Goal: Task Accomplishment & Management: Complete application form

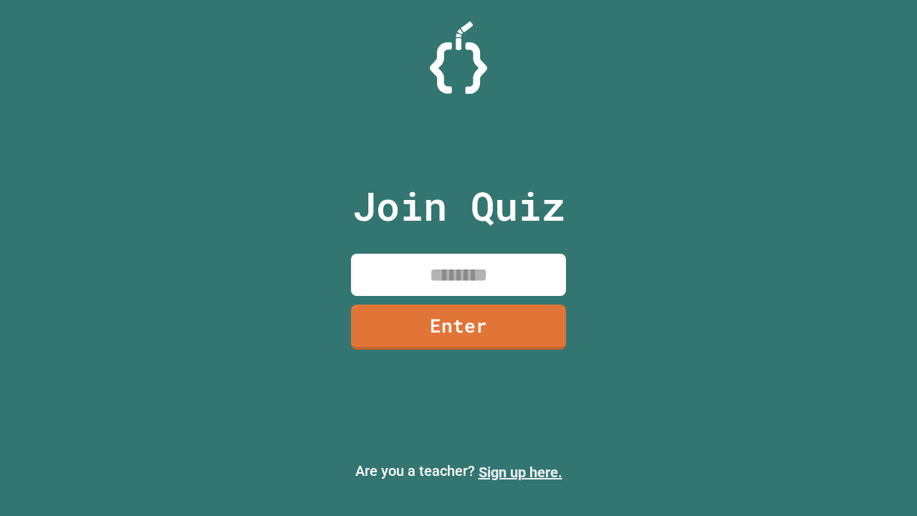
click at [520, 472] on link "Sign up here." at bounding box center [521, 472] width 84 height 17
